Goal: Task Accomplishment & Management: Manage account settings

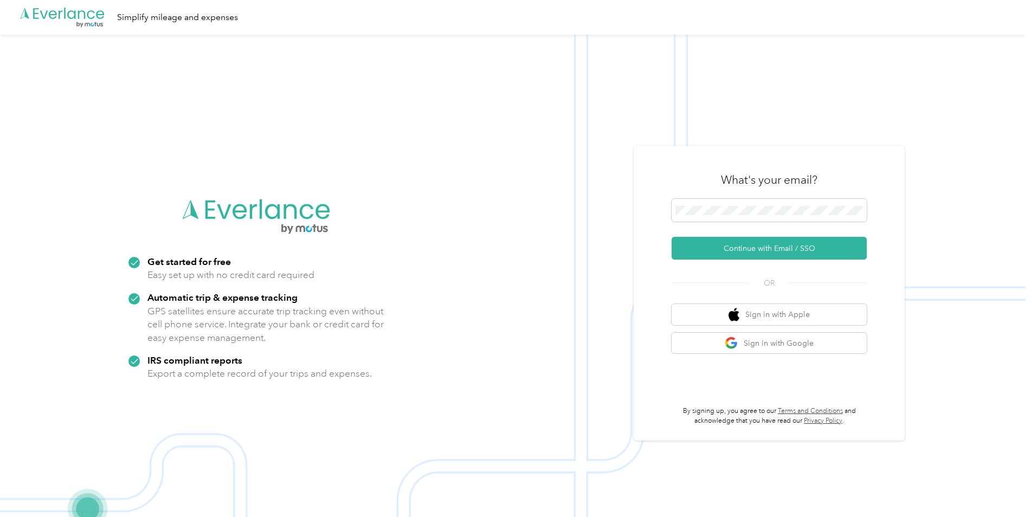
click at [688, 158] on div "What's your email? Continue with Email / SSO OR Sign in with Apple Sign in with…" at bounding box center [769, 293] width 271 height 295
drag, startPoint x: 726, startPoint y: 180, endPoint x: 822, endPoint y: 181, distance: 95.4
click at [822, 181] on div "What's your email?" at bounding box center [769, 180] width 195 height 38
drag, startPoint x: 822, startPoint y: 181, endPoint x: 841, endPoint y: 176, distance: 19.6
click at [841, 176] on div "What's your email?" at bounding box center [769, 180] width 195 height 38
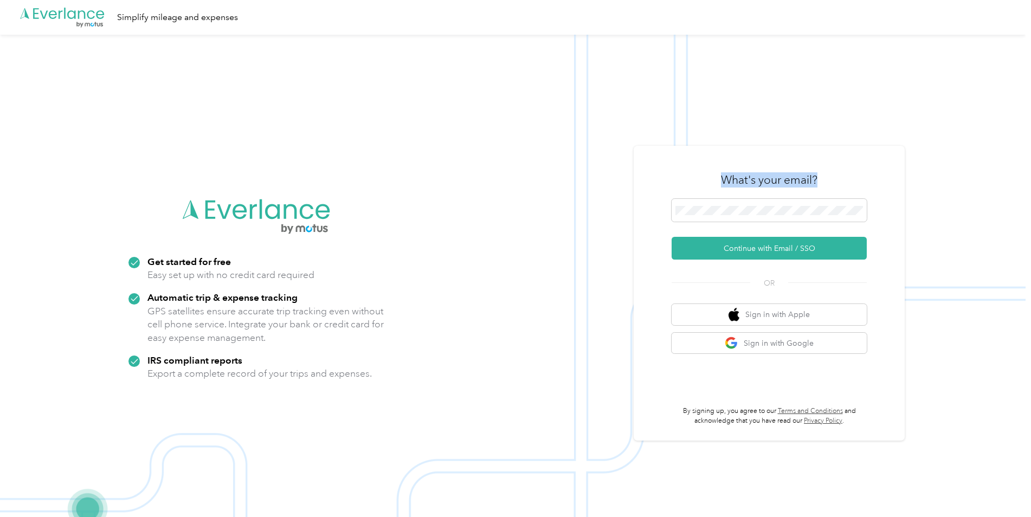
click at [664, 131] on img at bounding box center [512, 293] width 1025 height 517
click at [713, 172] on div "What's your email?" at bounding box center [769, 180] width 195 height 38
click at [752, 200] on span at bounding box center [769, 210] width 195 height 23
click at [725, 217] on span at bounding box center [769, 210] width 195 height 23
click at [672, 237] on button "Continue with Email / SSO" at bounding box center [769, 248] width 195 height 23
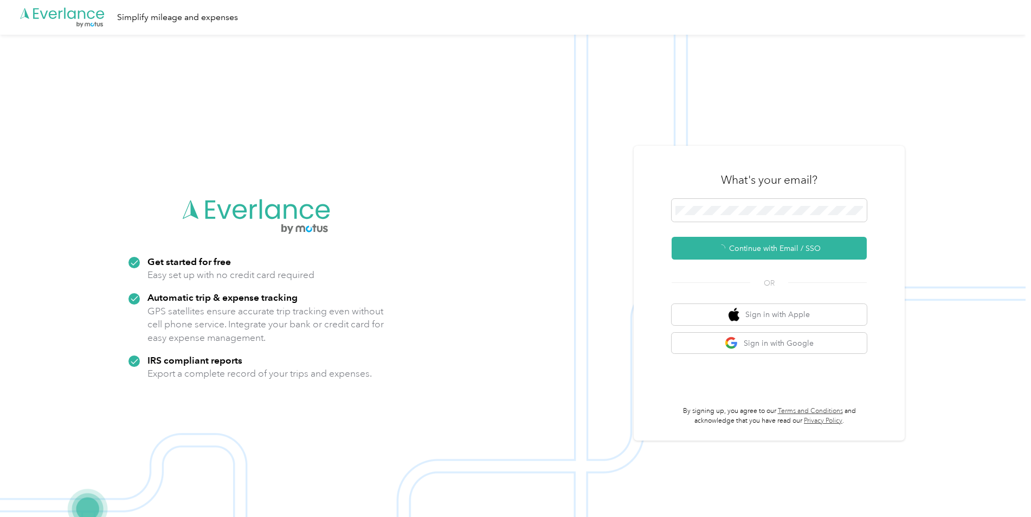
click at [934, 156] on img at bounding box center [512, 293] width 1025 height 517
click at [763, 251] on button "Continue with Email / SSO" at bounding box center [769, 248] width 195 height 23
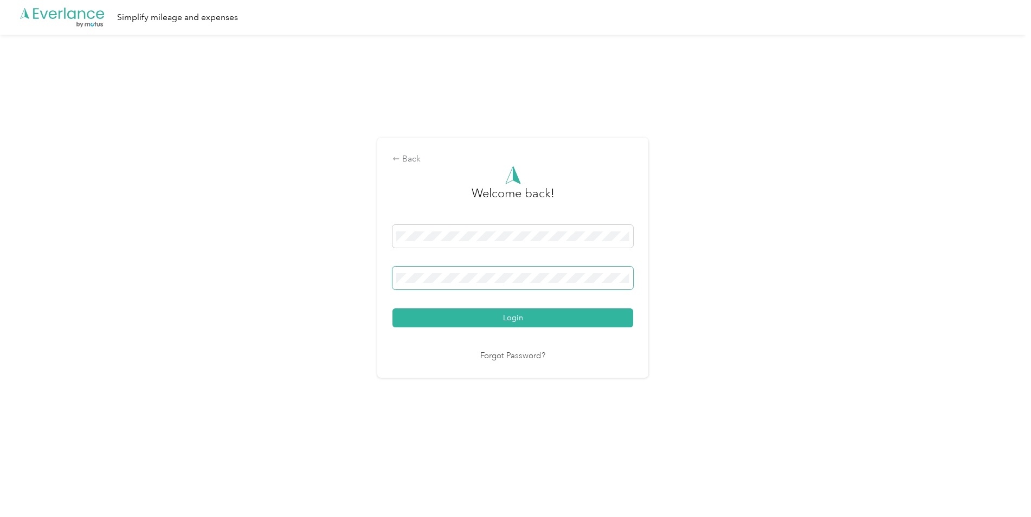
click at [392, 308] on button "Login" at bounding box center [512, 317] width 241 height 19
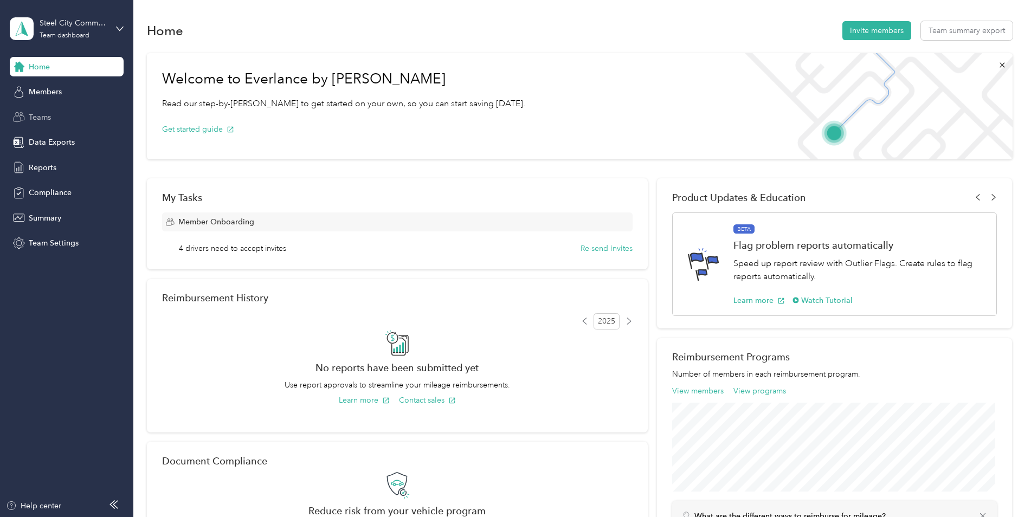
click at [63, 115] on div "Teams" at bounding box center [67, 117] width 114 height 20
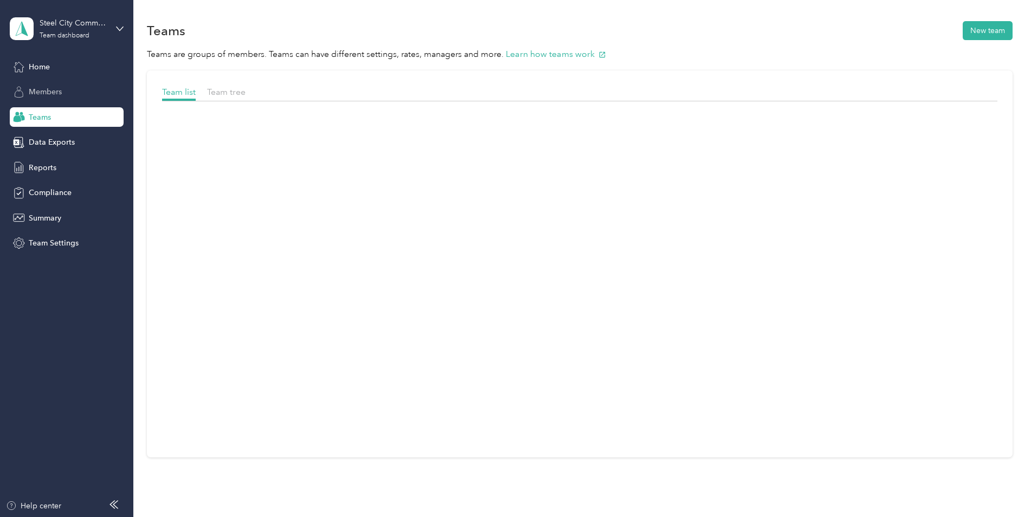
click at [56, 93] on span "Members" at bounding box center [45, 91] width 33 height 11
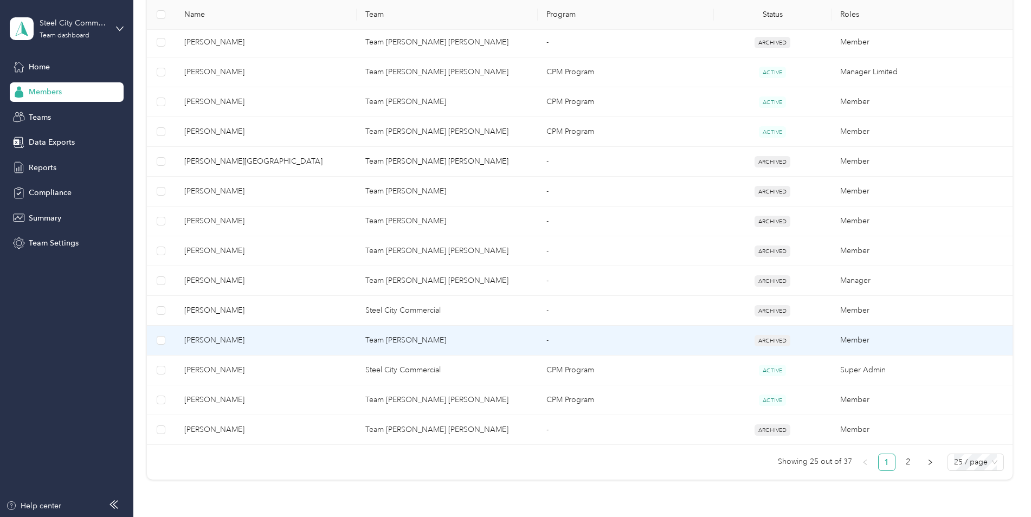
scroll to position [596, 0]
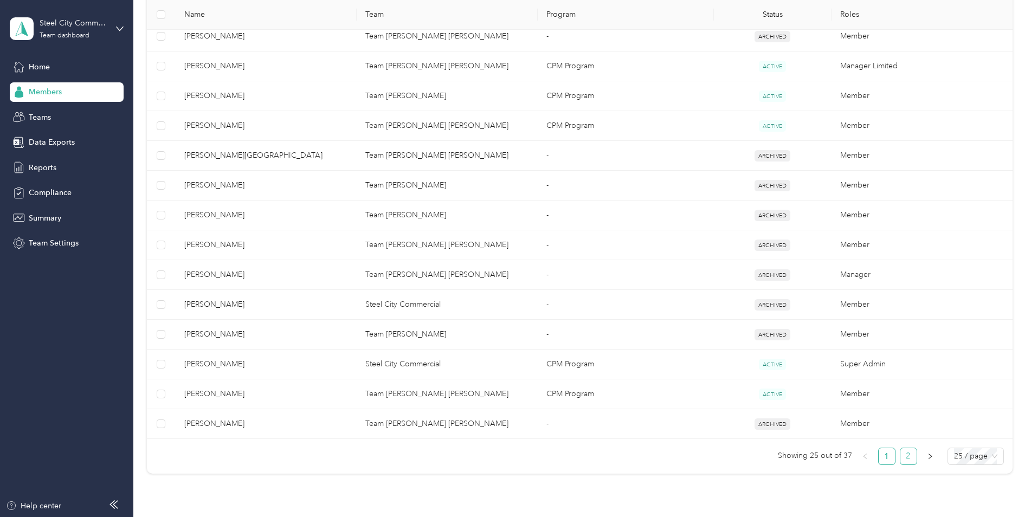
click at [907, 455] on link "2" at bounding box center [908, 456] width 16 height 16
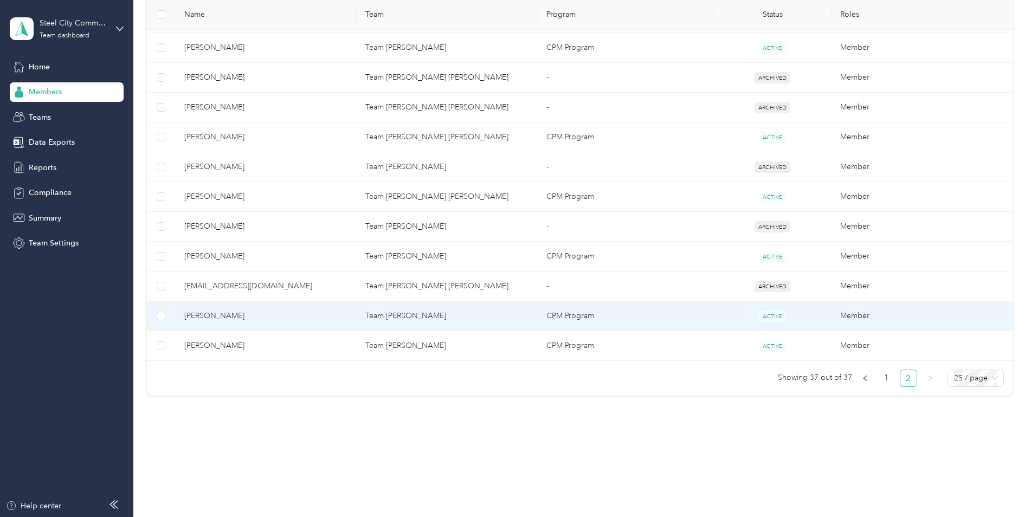
scroll to position [287, 0]
click at [227, 315] on span "[PERSON_NAME]" at bounding box center [266, 316] width 164 height 12
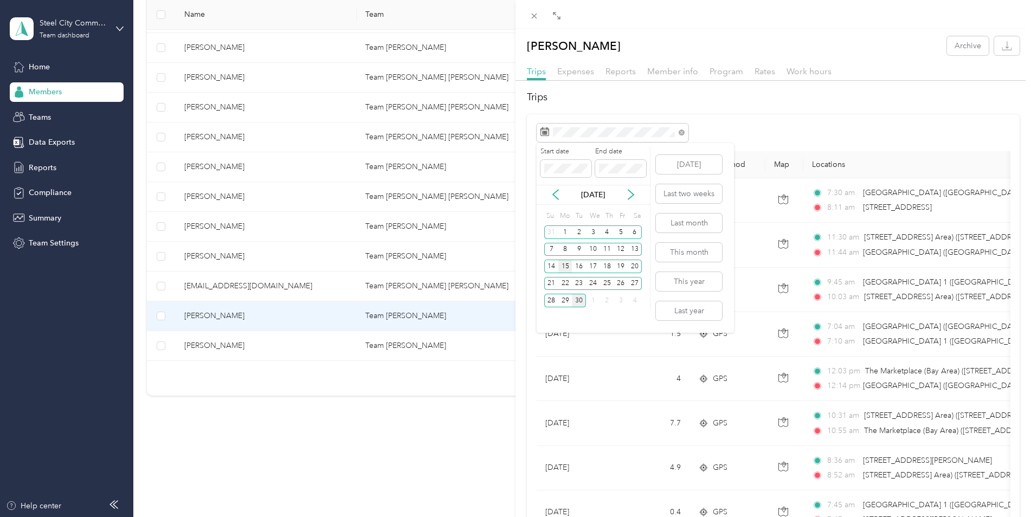
click at [563, 267] on div "15" at bounding box center [565, 267] width 14 height 14
click at [550, 299] on div "28" at bounding box center [551, 301] width 14 height 14
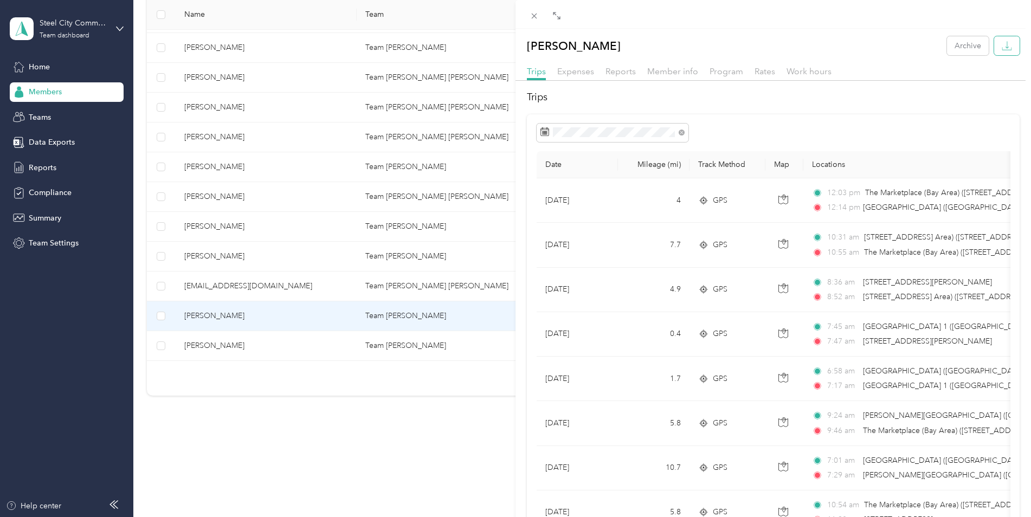
click at [1002, 43] on icon "button" at bounding box center [1007, 46] width 10 height 10
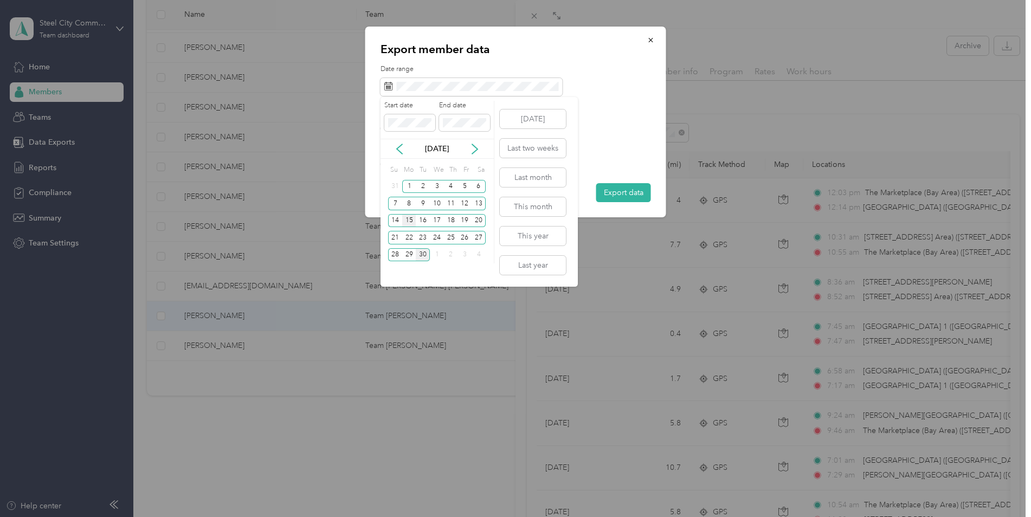
click at [407, 221] on div "15" at bounding box center [409, 221] width 14 height 14
click at [393, 254] on div "28" at bounding box center [395, 255] width 14 height 14
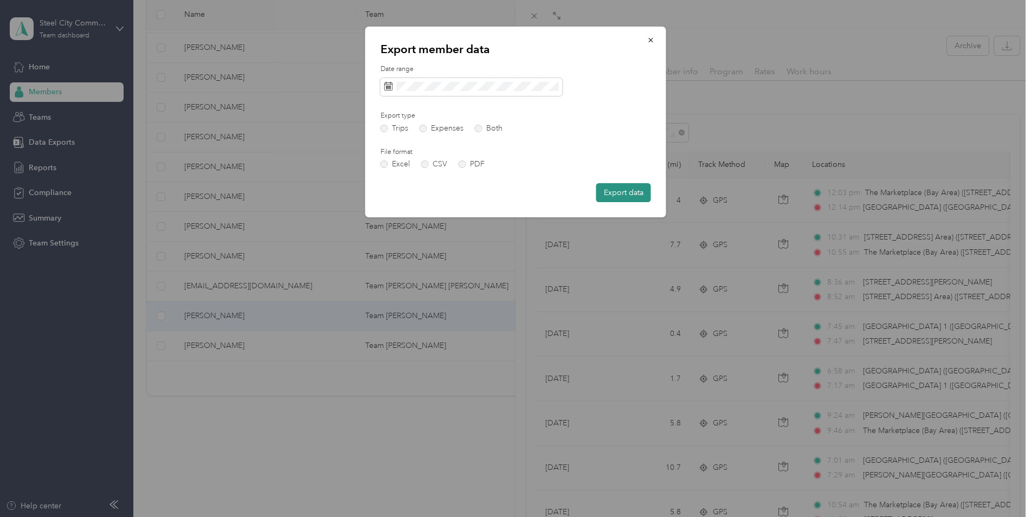
click at [621, 189] on button "Export data" at bounding box center [623, 192] width 55 height 19
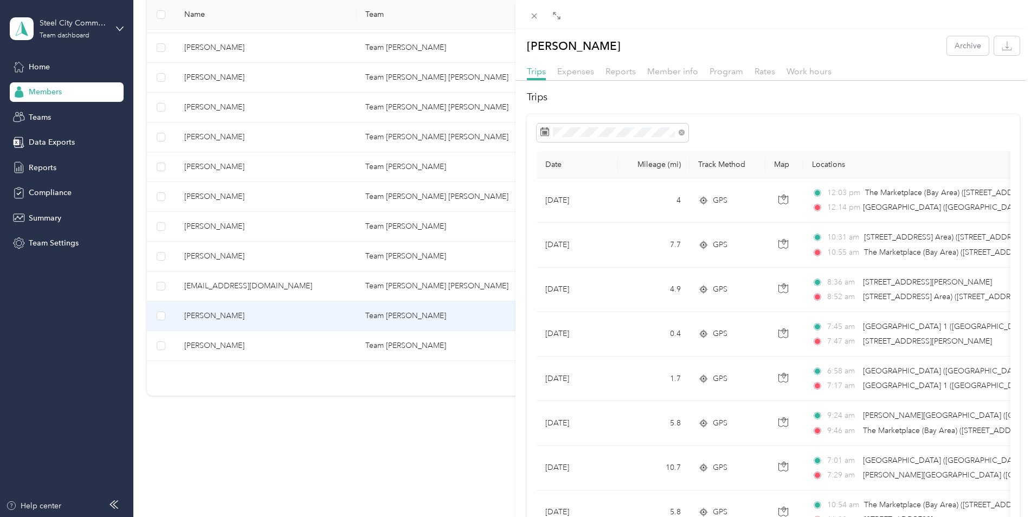
drag, startPoint x: 987, startPoint y: 0, endPoint x: 801, endPoint y: 41, distance: 190.8
click at [801, 41] on div "[PERSON_NAME] Archive" at bounding box center [772, 45] width 515 height 19
click at [714, 41] on div "[PERSON_NAME] Archive" at bounding box center [772, 45] width 515 height 19
